Goal: Unclear: Browse casually

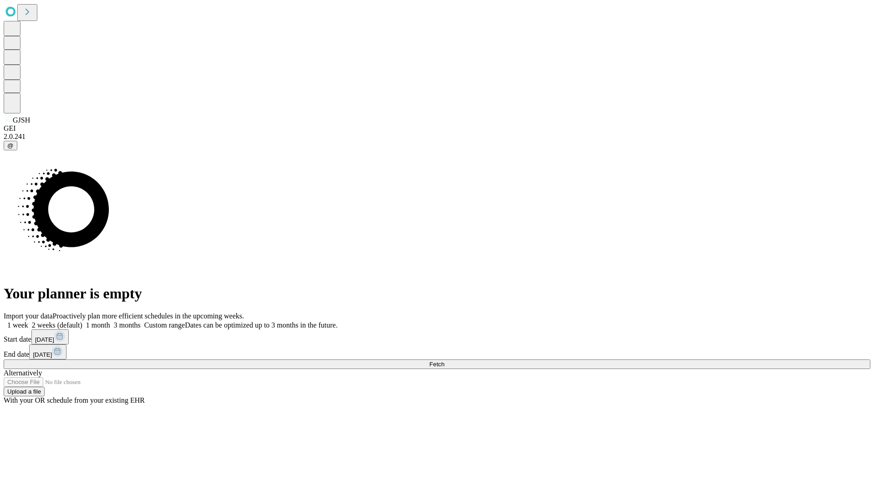
click at [444, 361] on span "Fetch" at bounding box center [436, 364] width 15 height 7
